Goal: Task Accomplishment & Management: Manage account settings

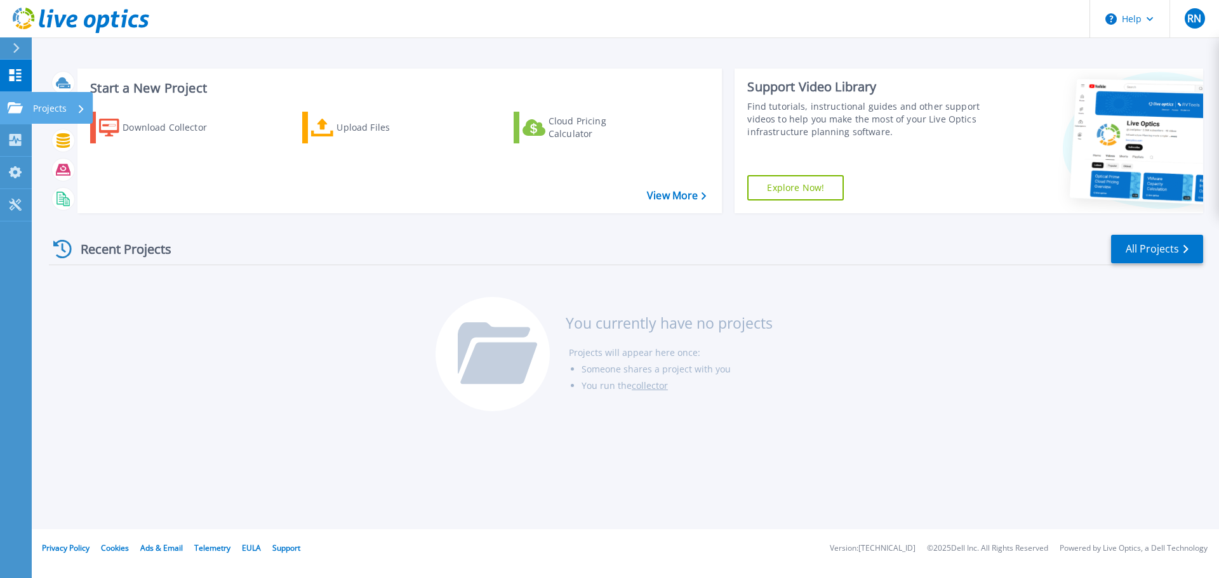
click at [25, 112] on link "Projects Projects" at bounding box center [16, 108] width 32 height 32
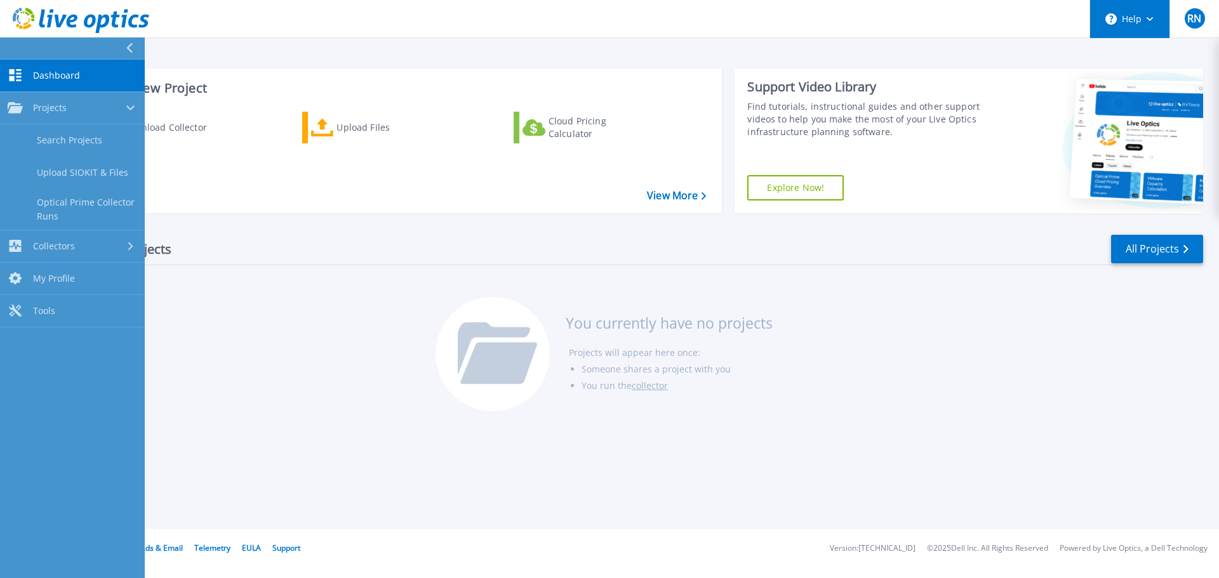
click at [1123, 32] on button "Help" at bounding box center [1129, 19] width 79 height 38
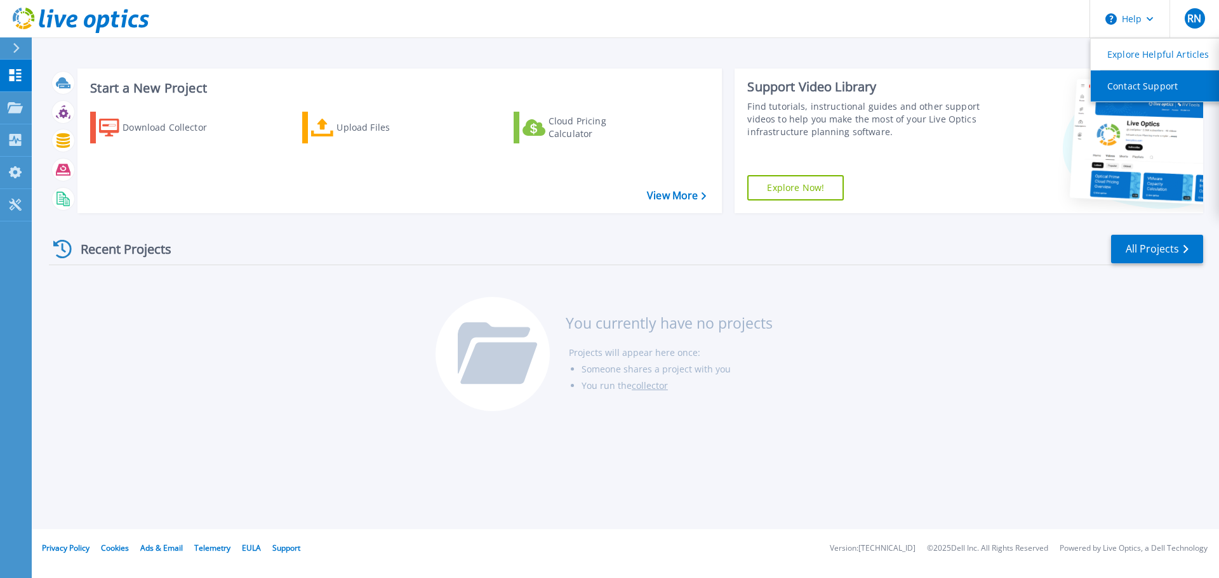
click at [1118, 88] on link "Contact Support" at bounding box center [1162, 85] width 142 height 31
click at [681, 200] on link "View More" at bounding box center [676, 196] width 59 height 12
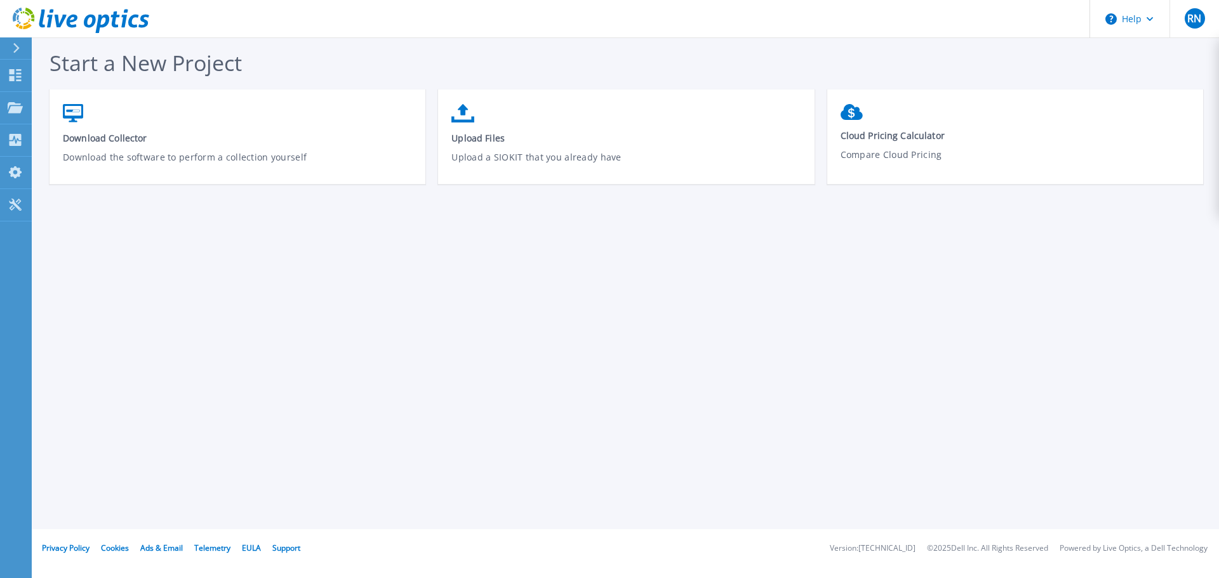
click at [17, 49] on icon at bounding box center [16, 48] width 7 height 10
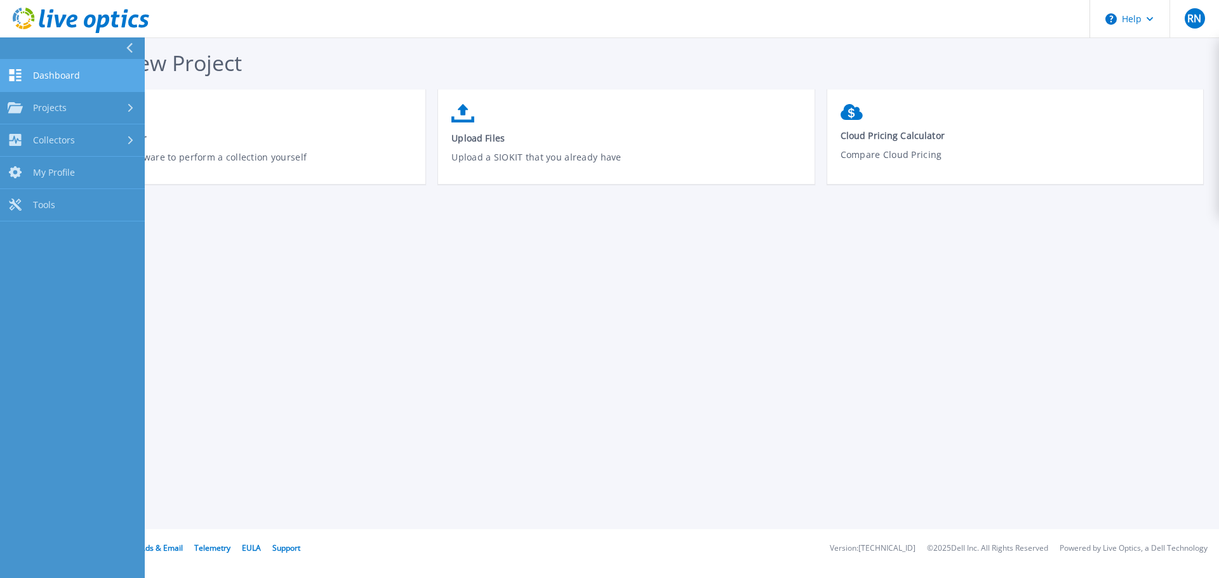
click at [39, 70] on span "Dashboard" at bounding box center [56, 75] width 47 height 11
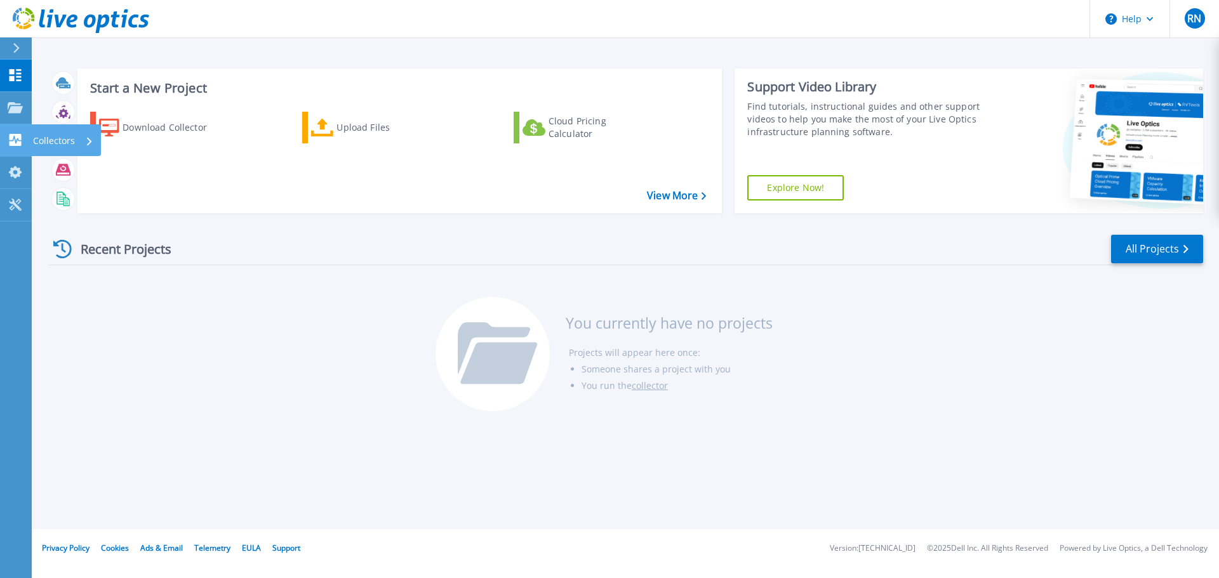
click at [21, 137] on icon at bounding box center [16, 140] width 12 height 12
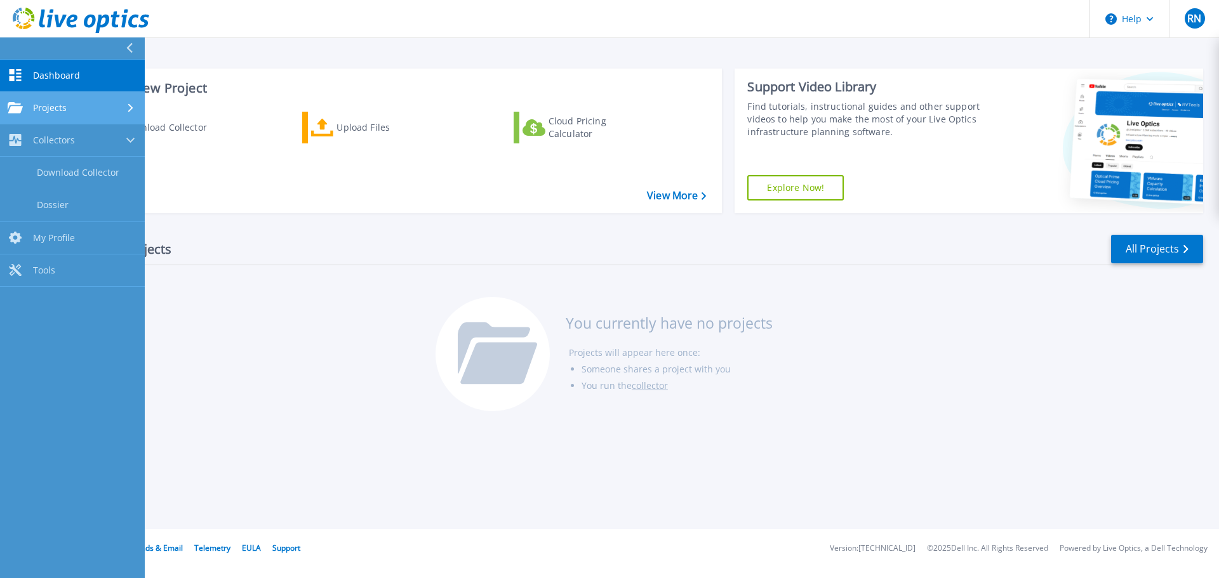
click at [26, 104] on div "Projects" at bounding box center [37, 107] width 59 height 11
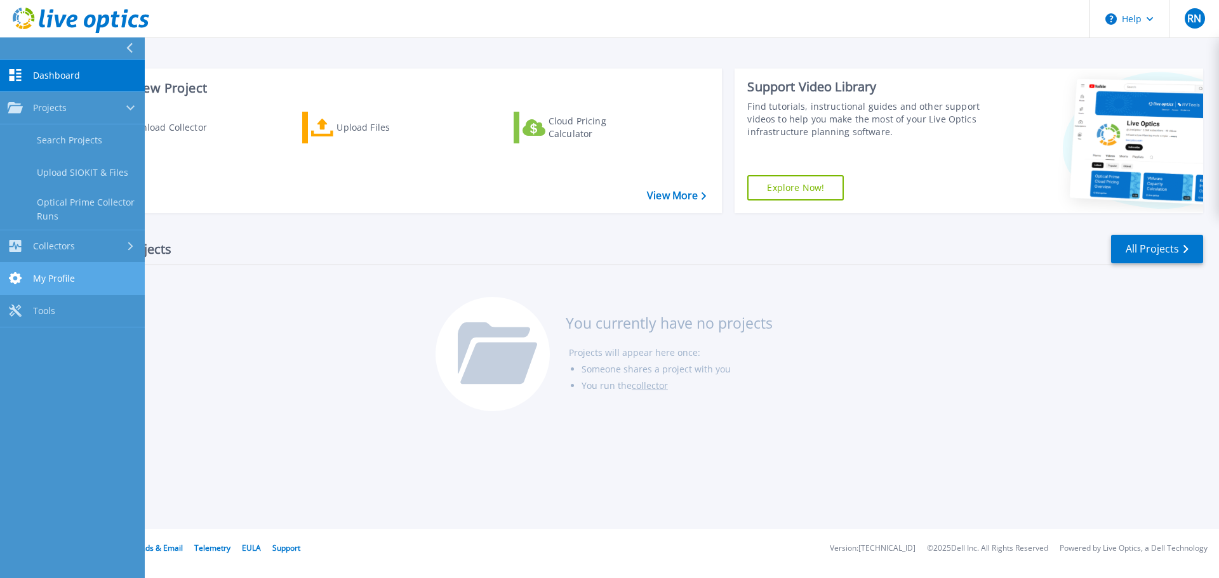
click at [60, 265] on link "My Profile My Profile" at bounding box center [72, 279] width 145 height 32
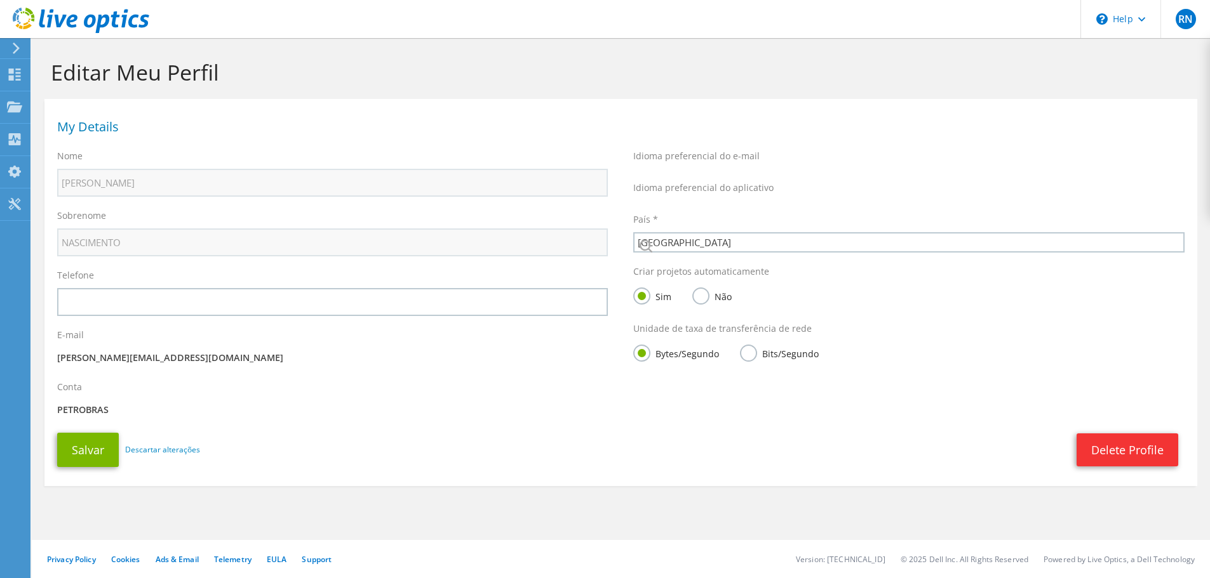
select select "30"
